Goal: Navigation & Orientation: Find specific page/section

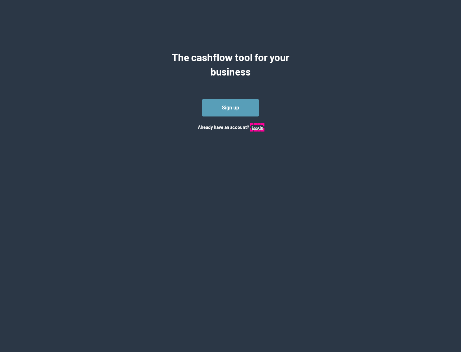
click at [257, 127] on button "Log In" at bounding box center [258, 127] width 12 height 5
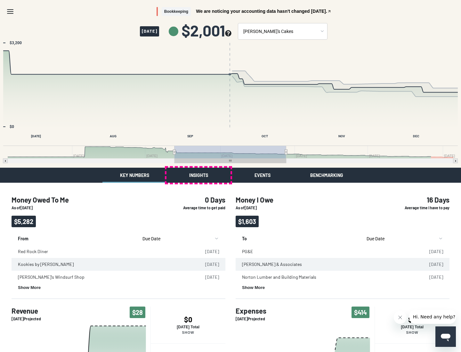
click at [199, 175] on button "Insights" at bounding box center [198, 175] width 64 height 15
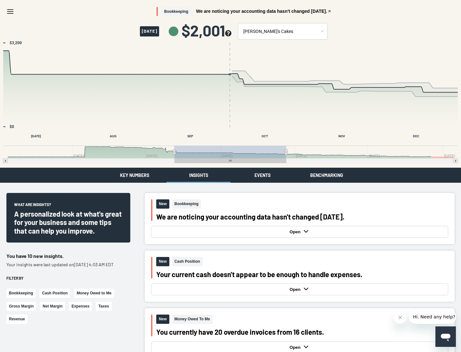
click at [263, 175] on button "Events" at bounding box center [263, 175] width 64 height 15
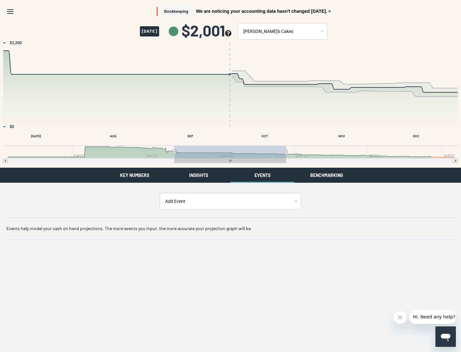
click at [327, 175] on button "Benchmarking" at bounding box center [327, 175] width 64 height 15
